Goal: Obtain resource: Obtain resource

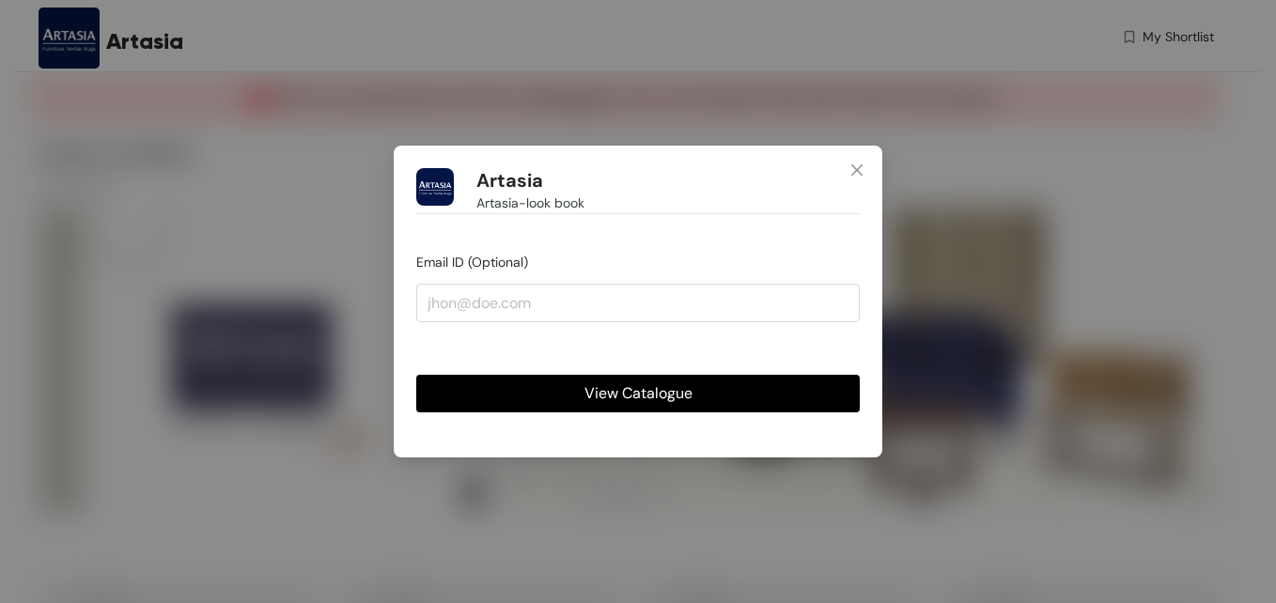
type input "[EMAIL_ADDRESS][DOMAIN_NAME]"
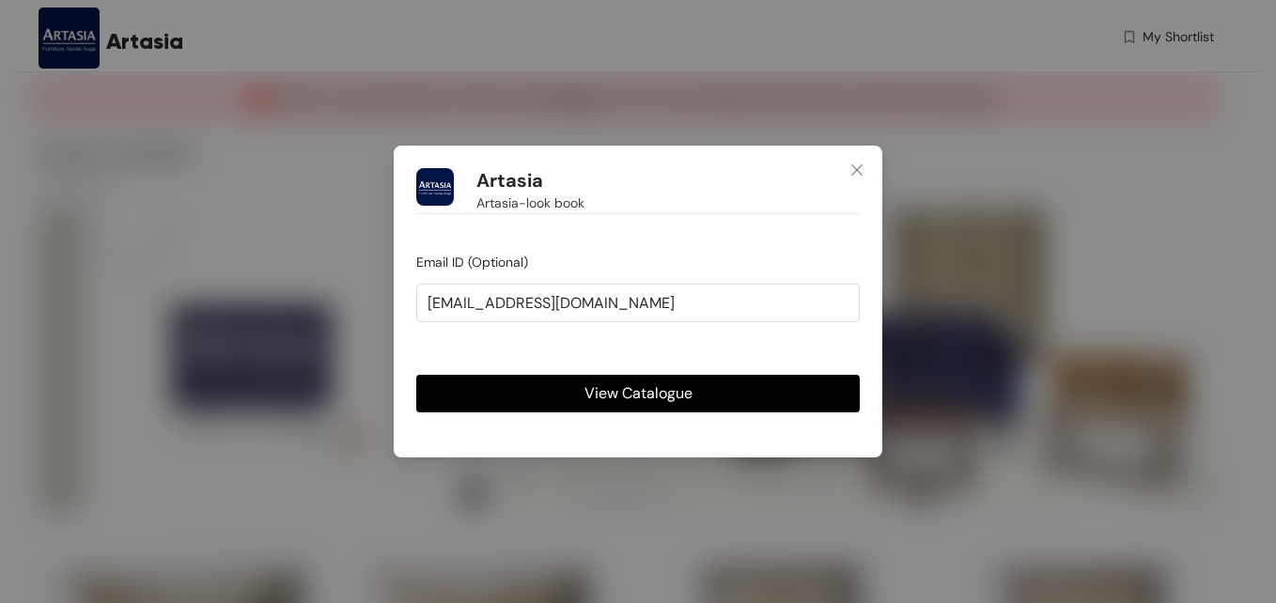
click at [639, 393] on span "View Catalogue" at bounding box center [638, 392] width 108 height 23
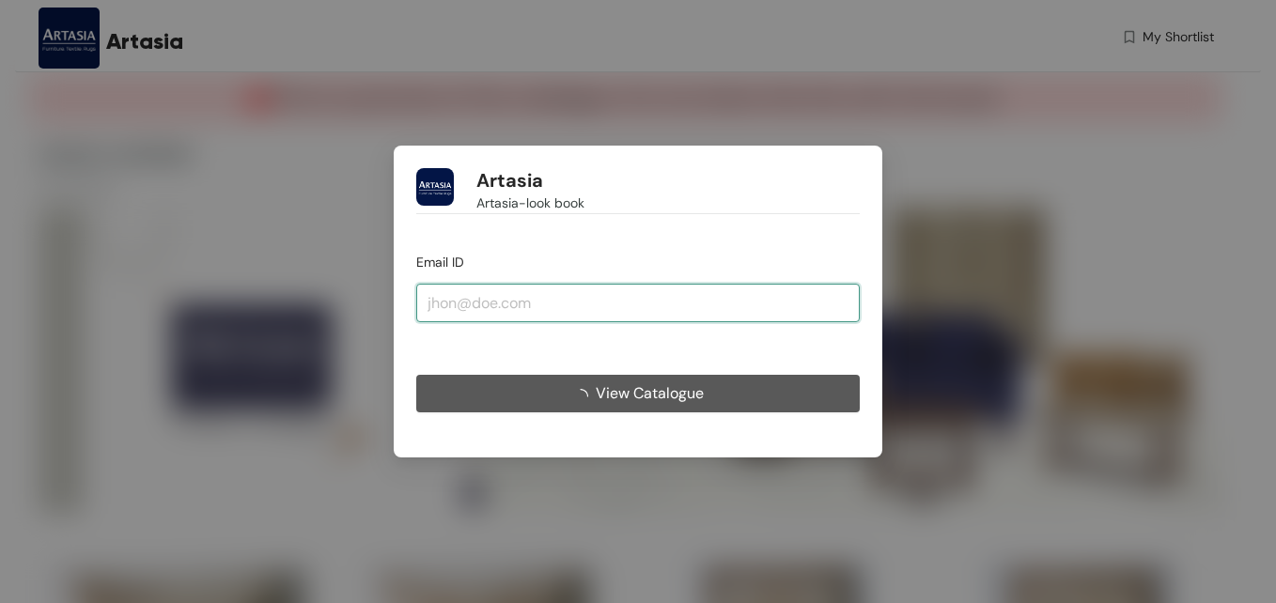
click at [645, 311] on input "email" at bounding box center [637, 303] width 443 height 38
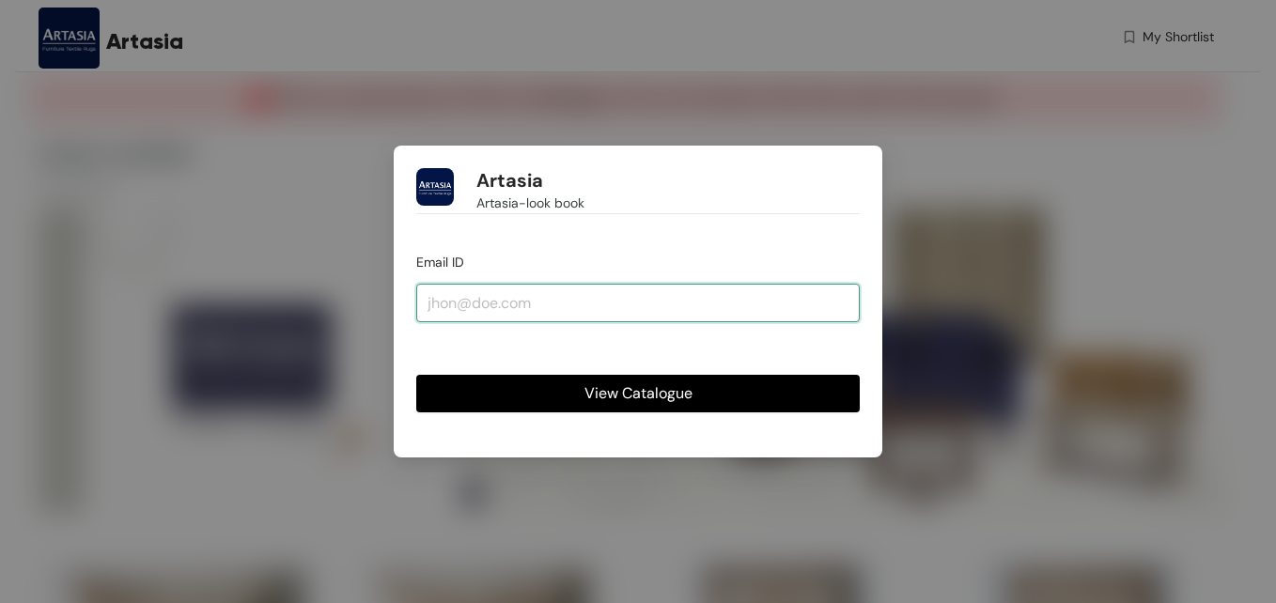
type input "[EMAIL_ADDRESS][DOMAIN_NAME]"
click at [629, 393] on span "View Catalogue" at bounding box center [638, 392] width 108 height 23
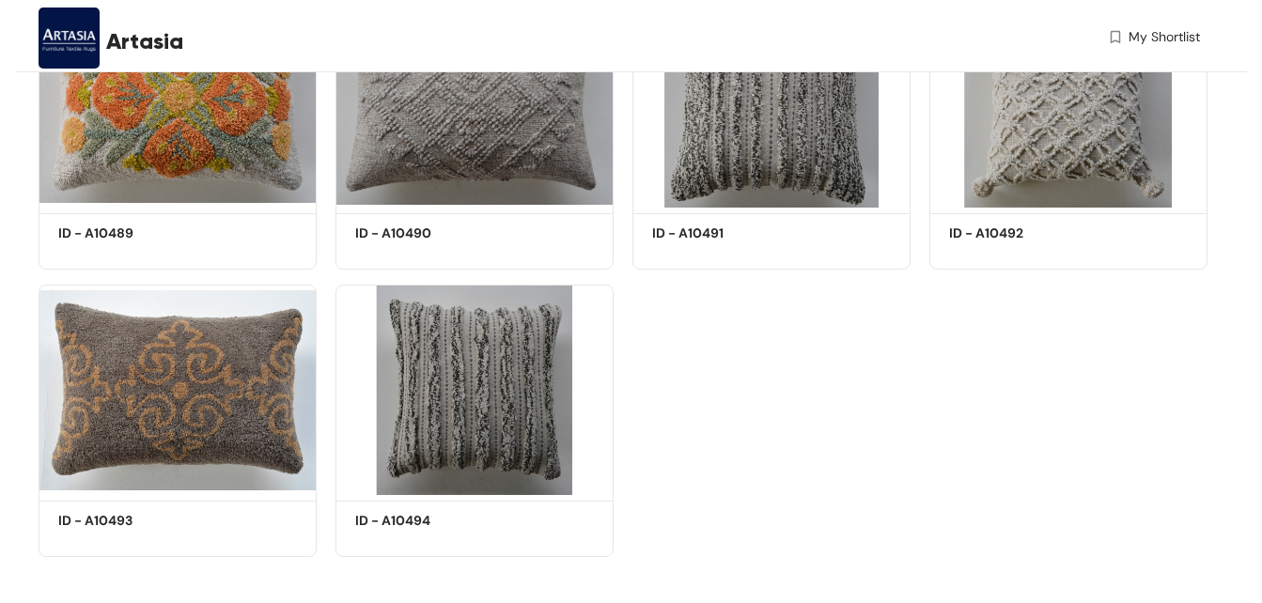
scroll to position [4877, 0]
